Goal: Information Seeking & Learning: Learn about a topic

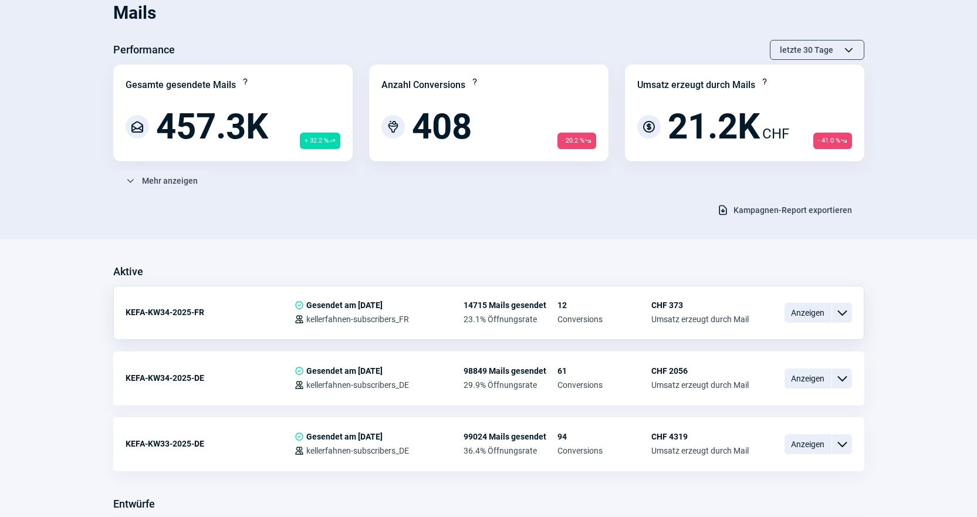
scroll to position [235, 0]
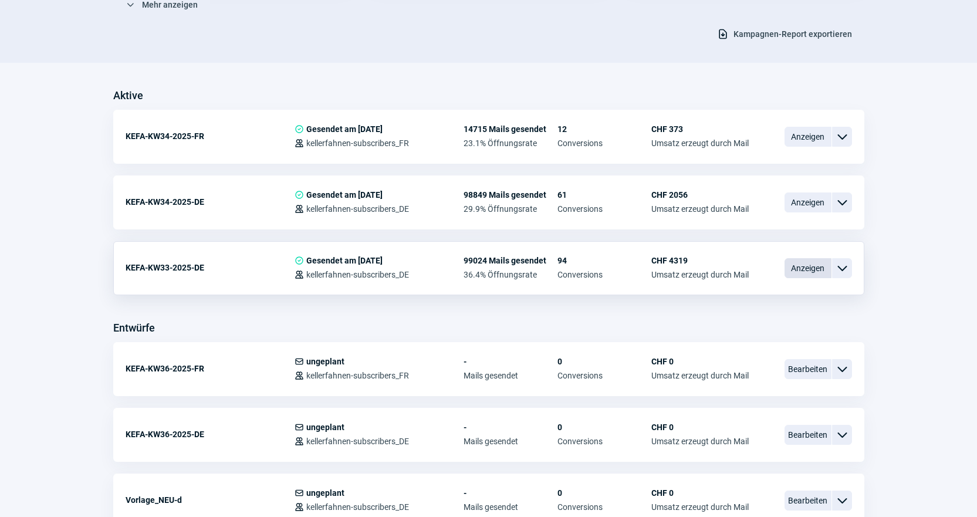
click at [797, 273] on span "Anzeigen" at bounding box center [808, 268] width 47 height 20
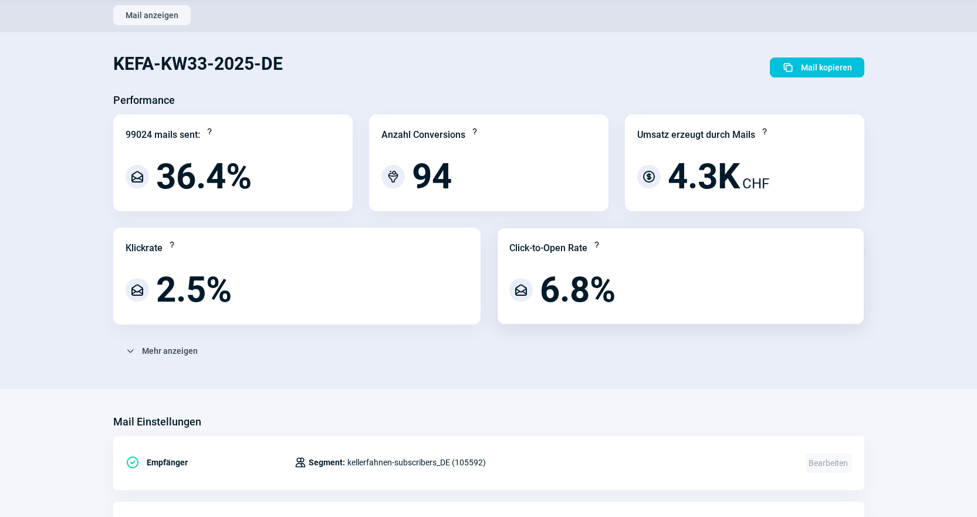
scroll to position [59, 0]
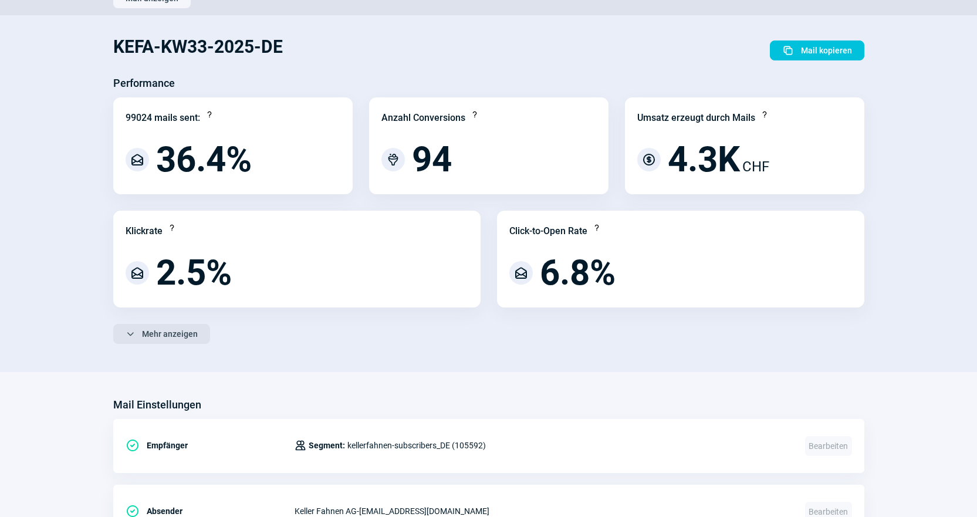
click at [167, 329] on span "Mehr anzeigen" at bounding box center [170, 334] width 56 height 19
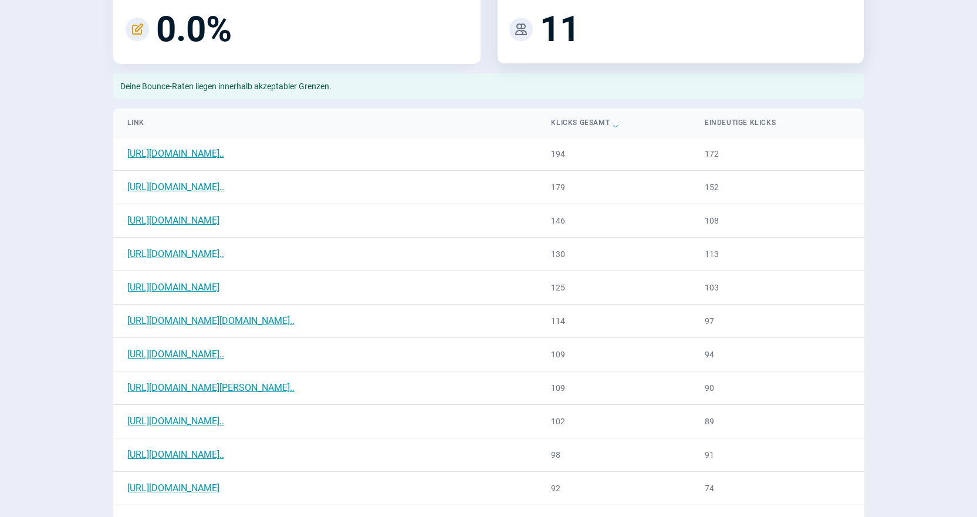
scroll to position [587, 0]
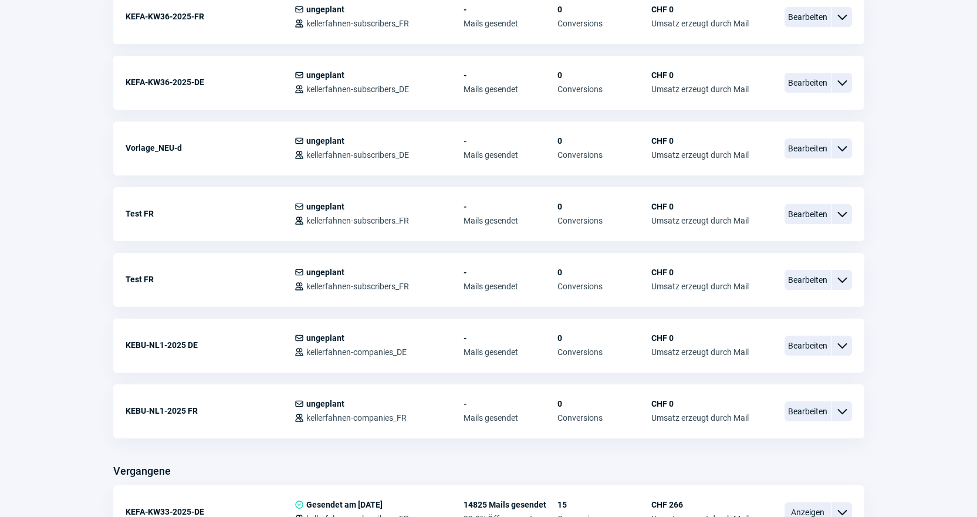
scroll to position [235, 0]
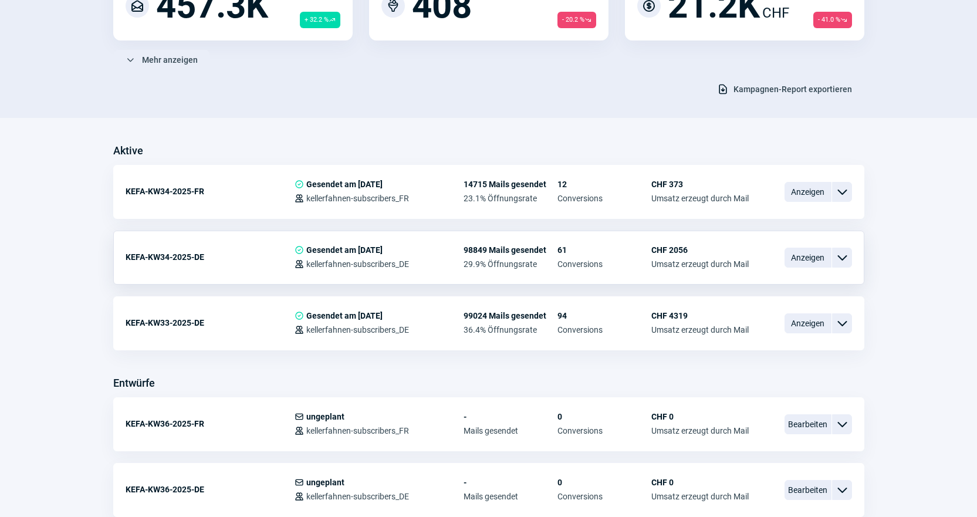
scroll to position [176, 0]
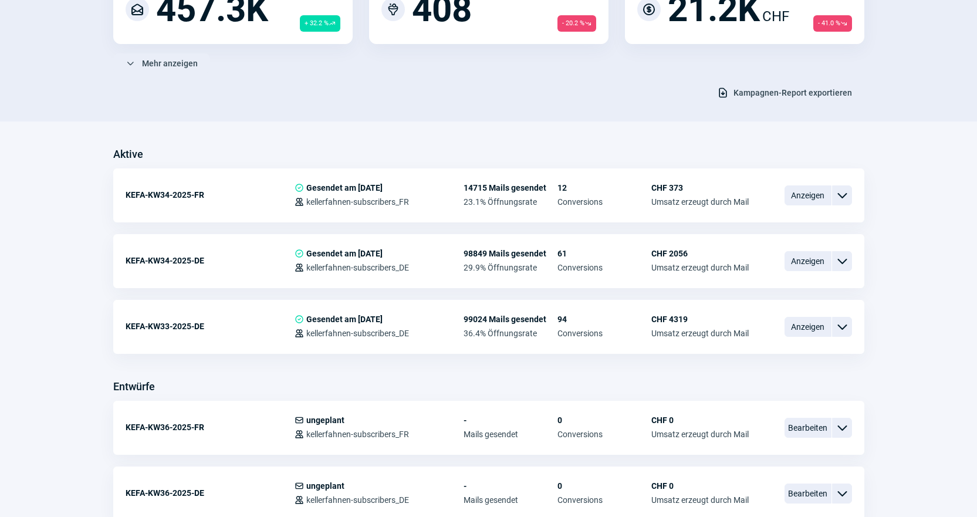
click at [788, 252] on span "Anzeigen" at bounding box center [808, 261] width 47 height 20
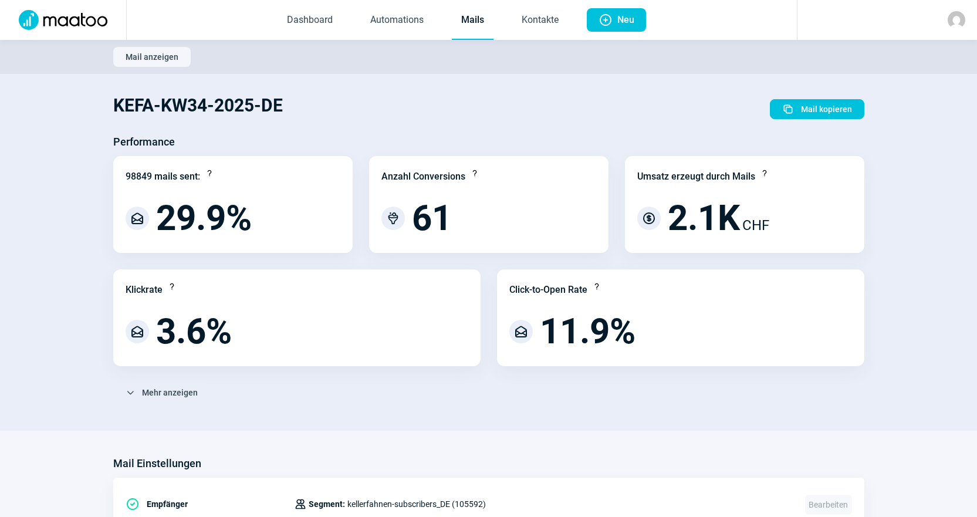
click at [458, 27] on link "Mails" at bounding box center [473, 20] width 42 height 39
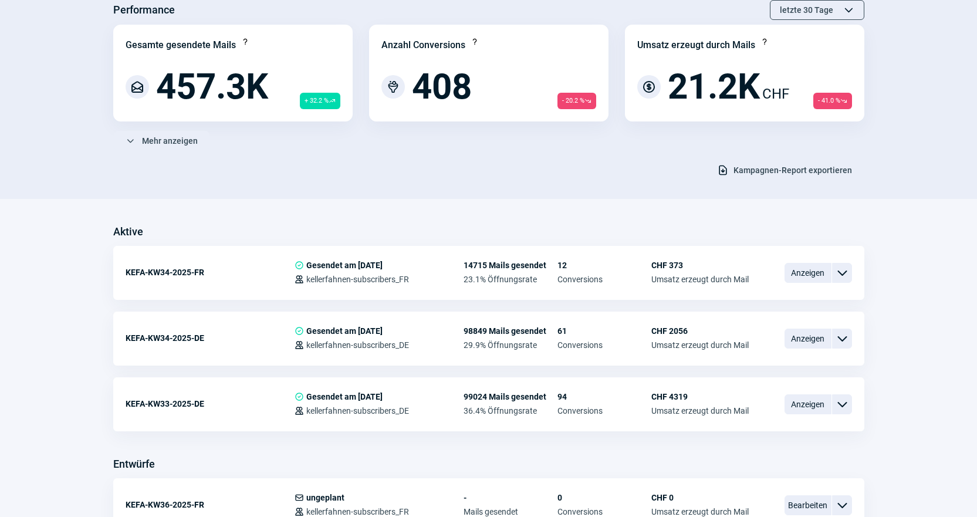
scroll to position [117, 0]
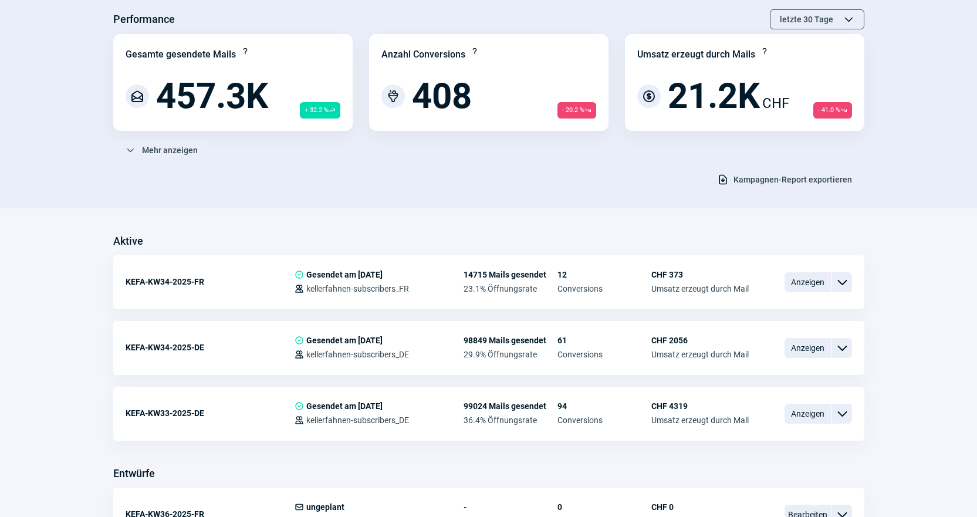
scroll to position [0, 0]
